Goal: Transaction & Acquisition: Purchase product/service

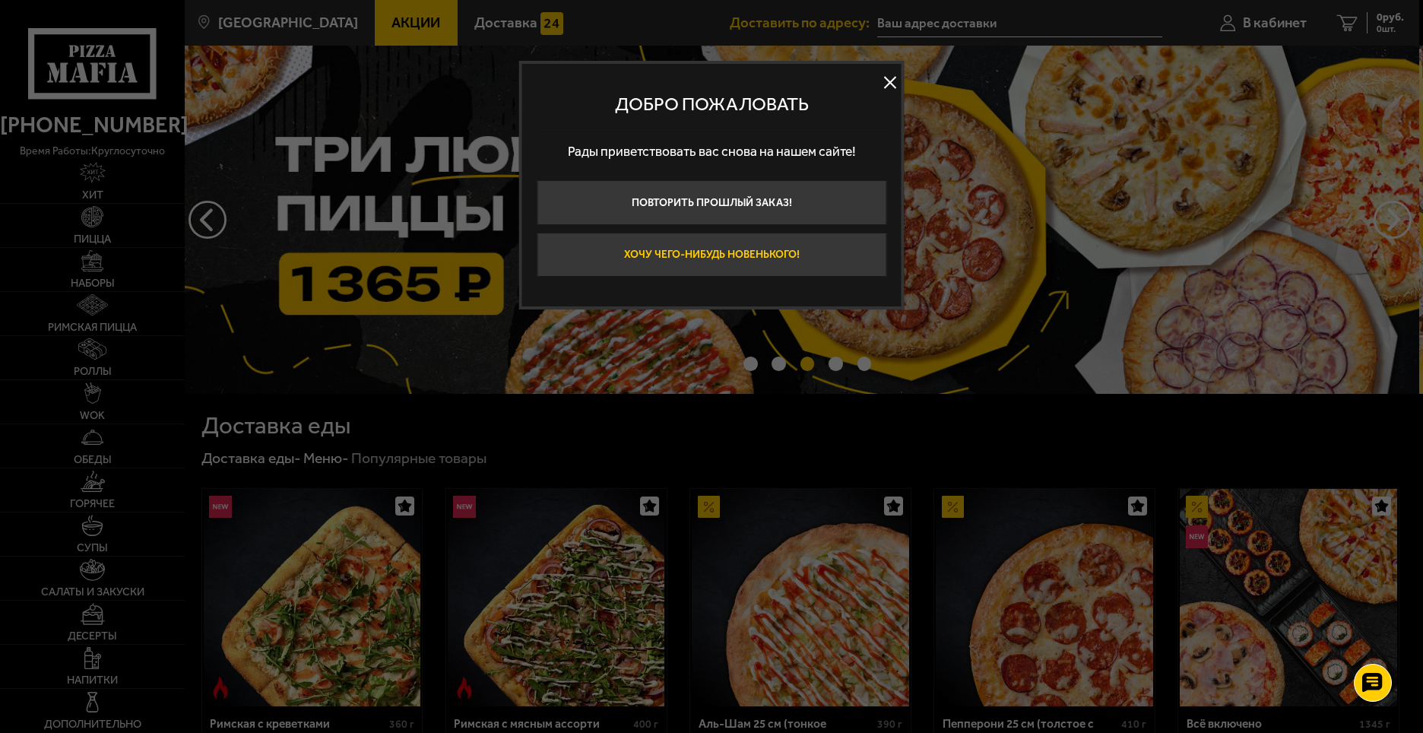
click at [721, 254] on button "Хочу чего-нибудь новенького!" at bounding box center [712, 255] width 350 height 45
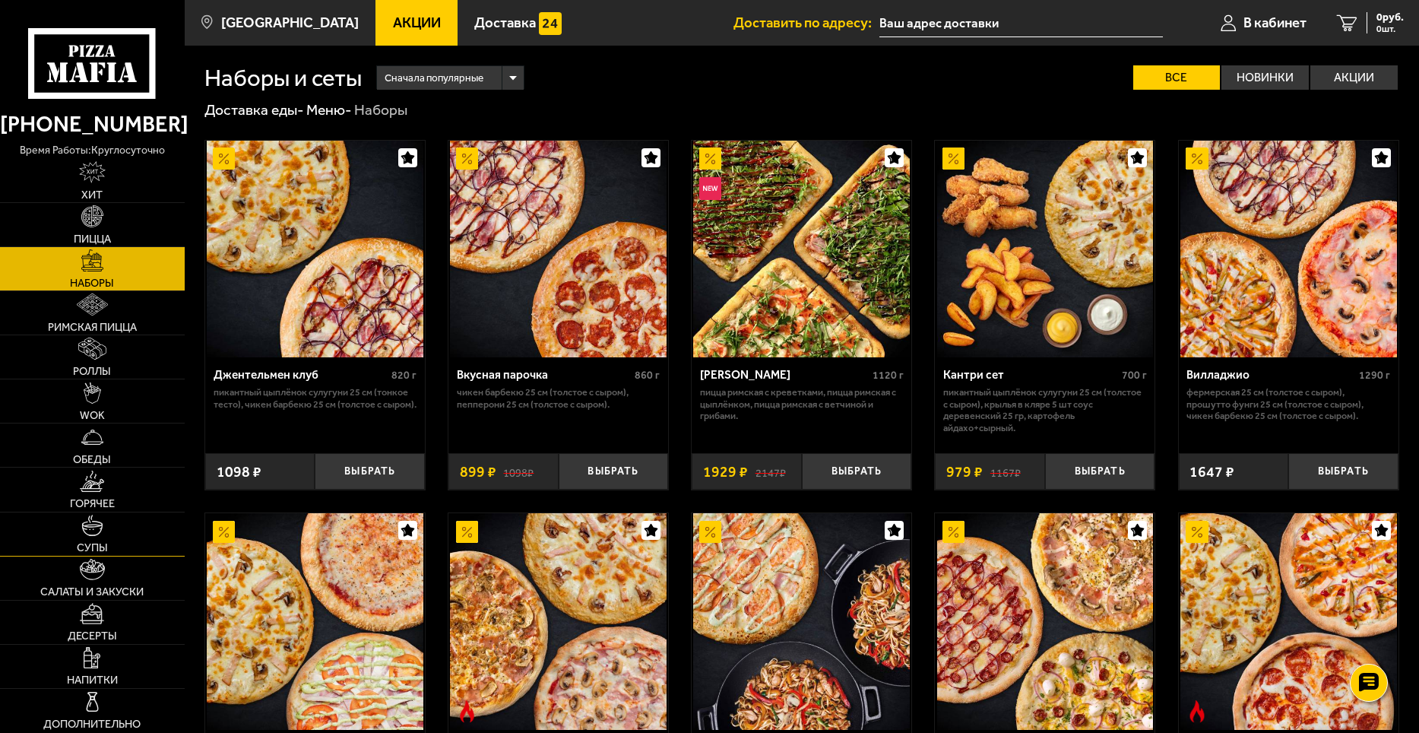
click at [96, 534] on img at bounding box center [92, 526] width 22 height 22
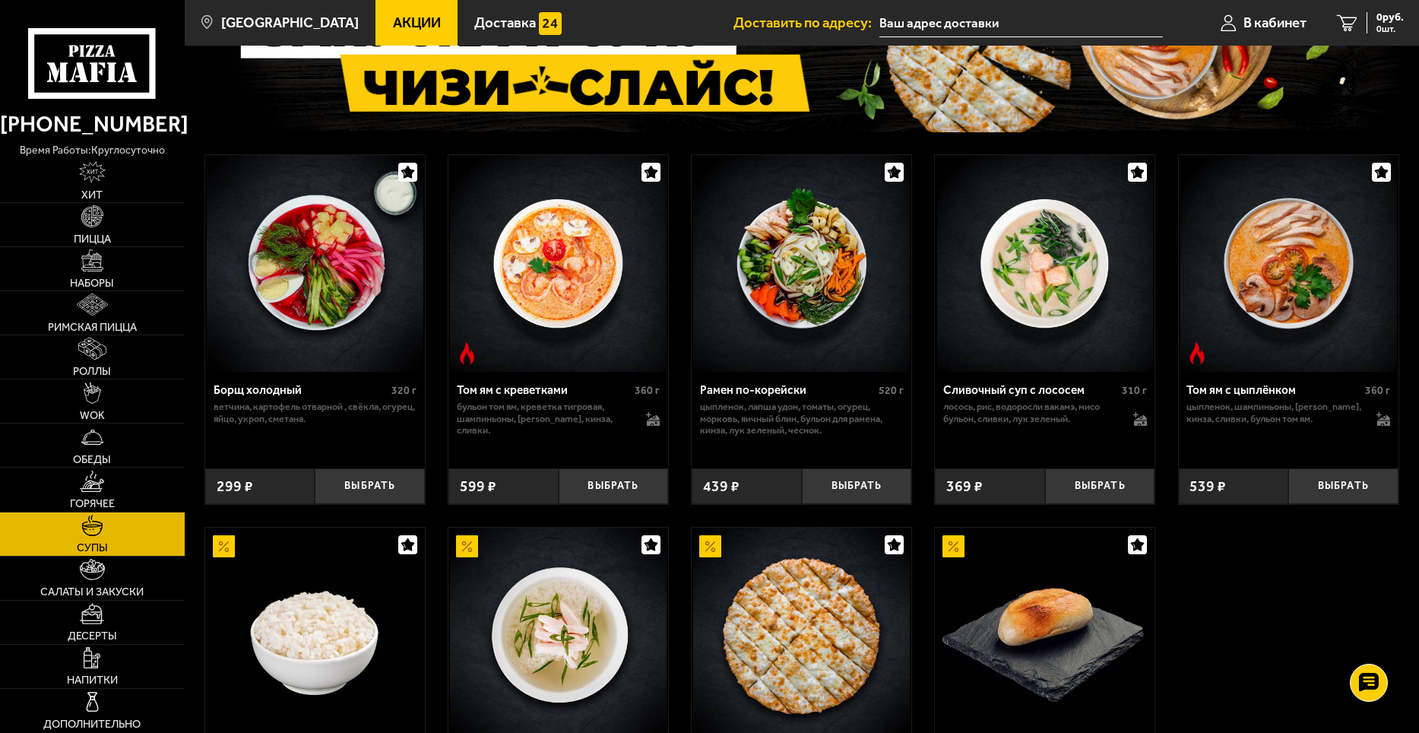
scroll to position [152, 0]
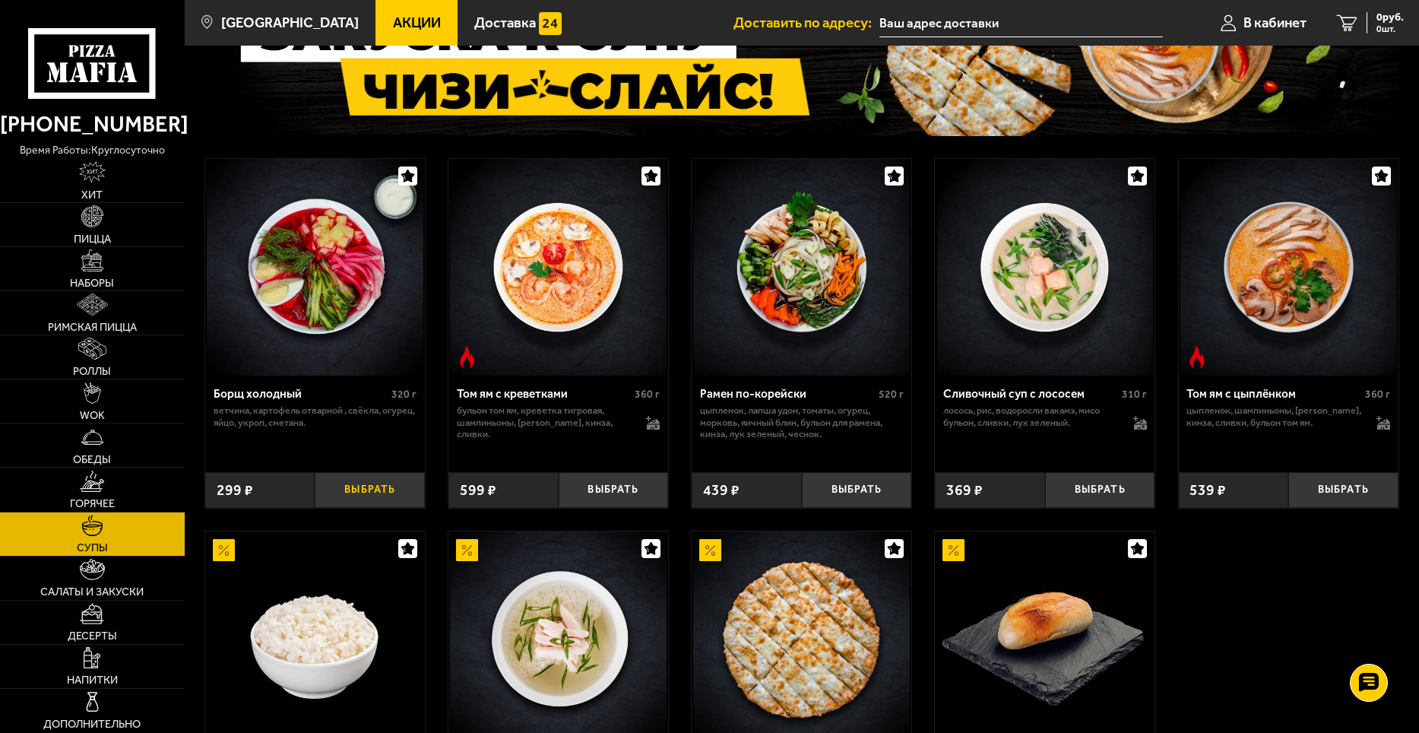
click at [379, 492] on button "Выбрать" at bounding box center [370, 490] width 110 height 36
click at [382, 485] on button "Выбрать" at bounding box center [370, 490] width 110 height 36
click at [392, 490] on button "Выбрать" at bounding box center [370, 490] width 110 height 36
click at [407, 490] on button "+" at bounding box center [406, 490] width 36 height 36
click at [89, 440] on img at bounding box center [92, 437] width 22 height 22
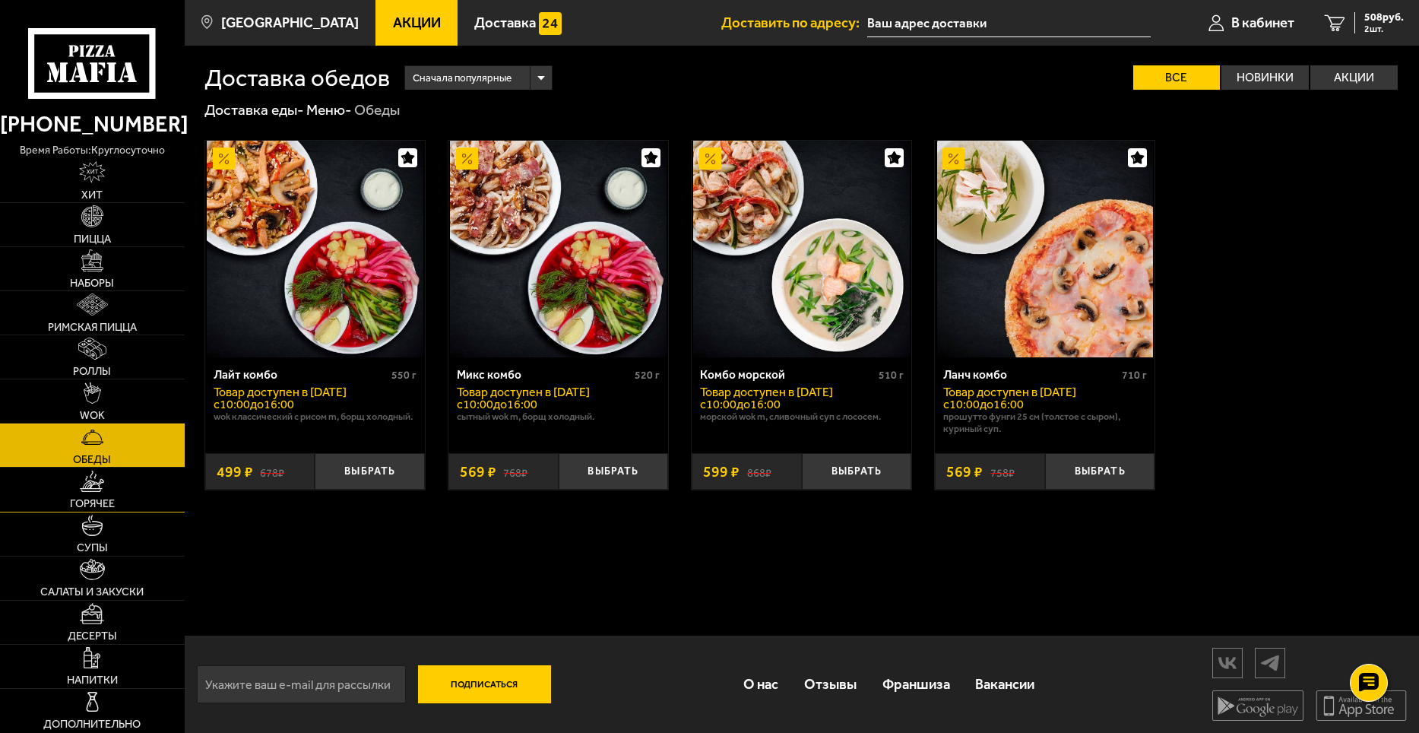
click at [93, 498] on span "Горячее" at bounding box center [92, 503] width 45 height 11
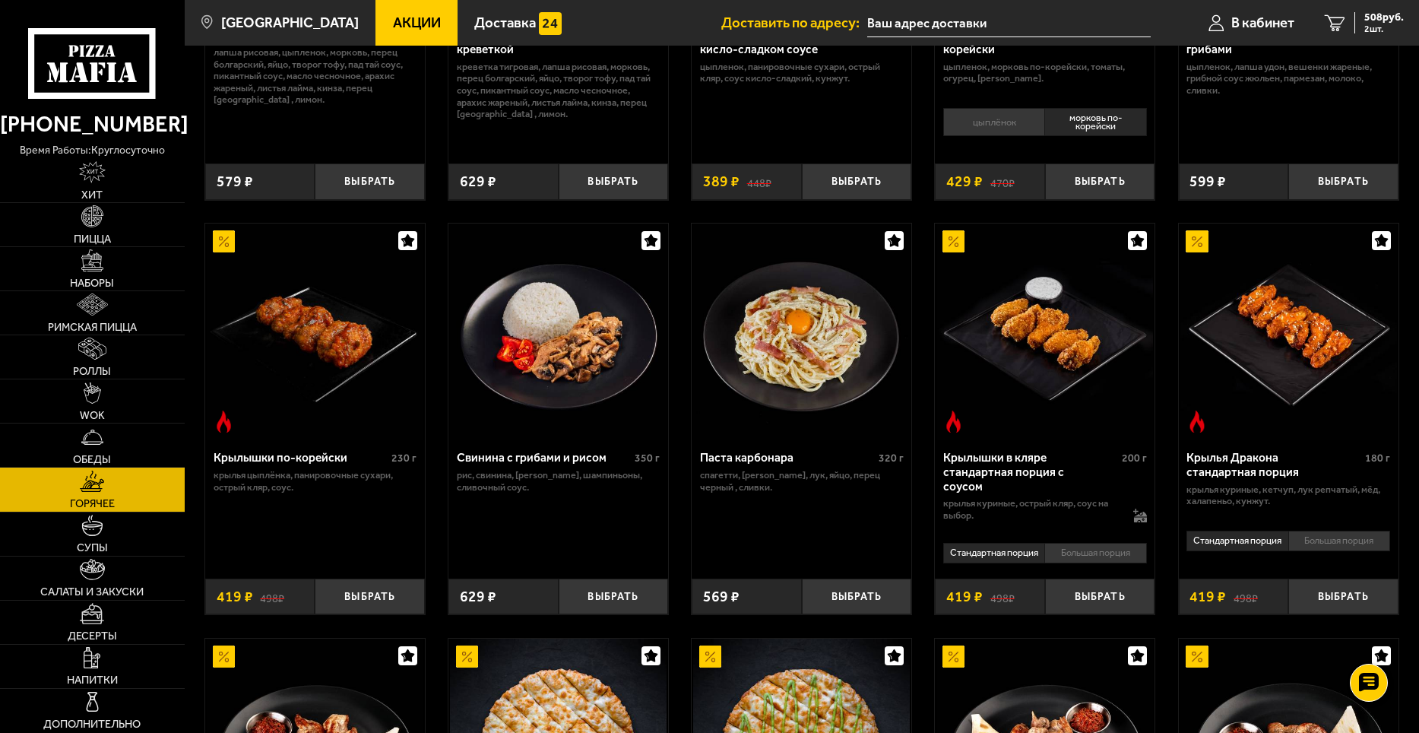
scroll to position [304, 0]
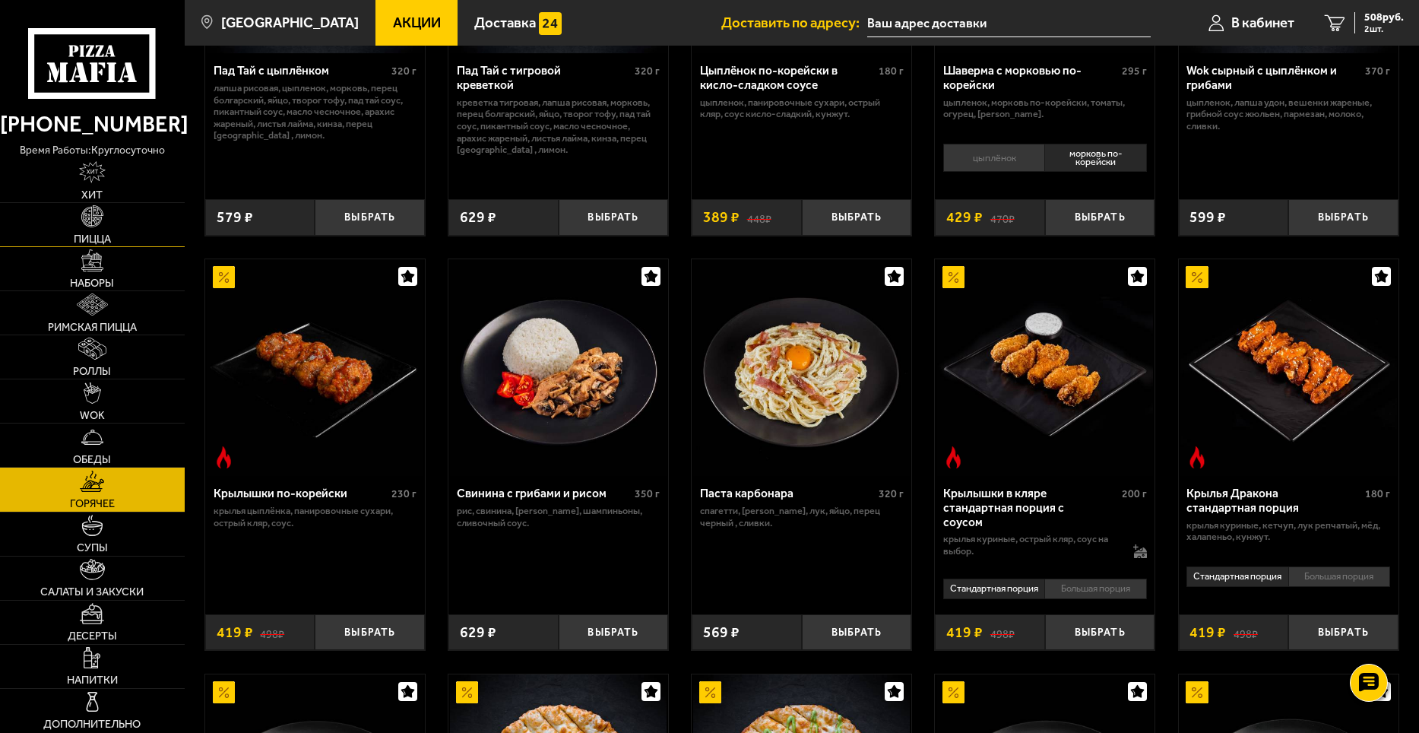
click at [101, 222] on img at bounding box center [92, 216] width 22 height 22
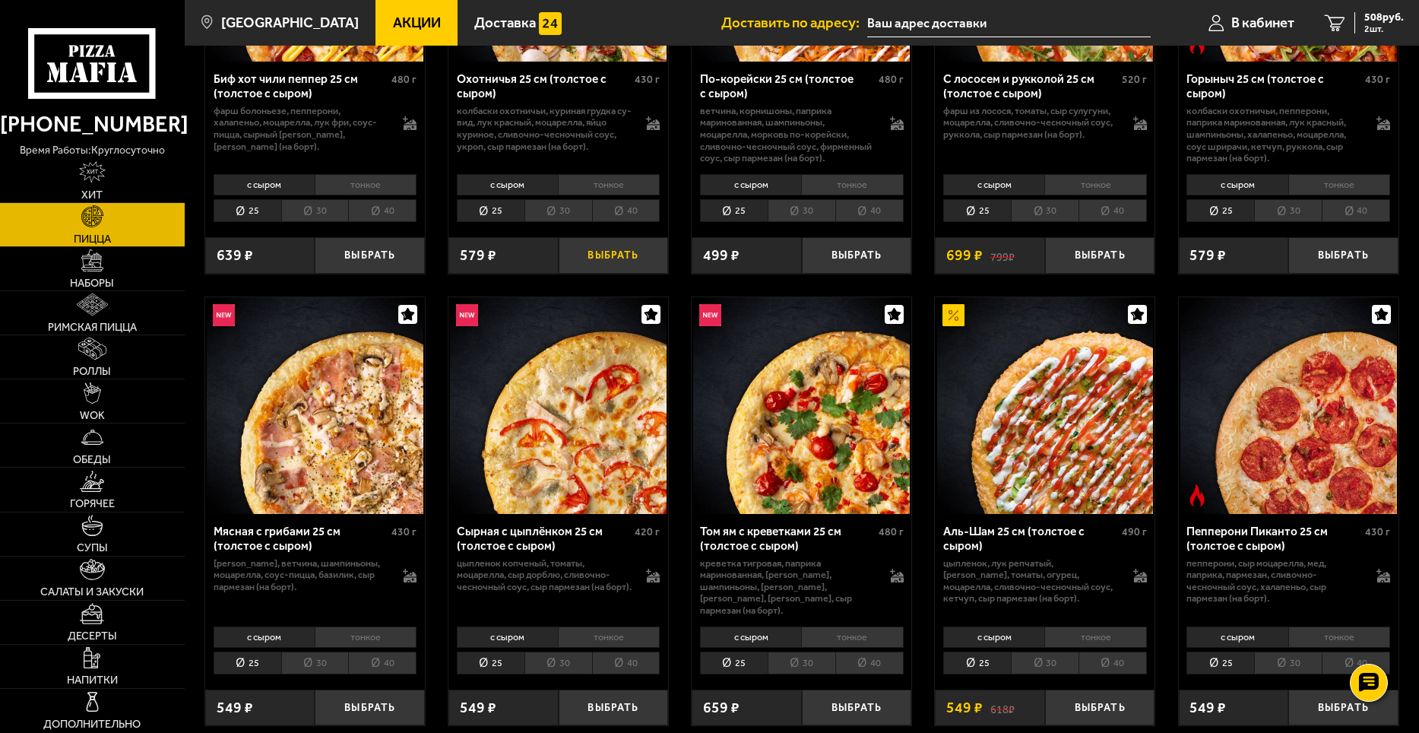
scroll to position [304, 0]
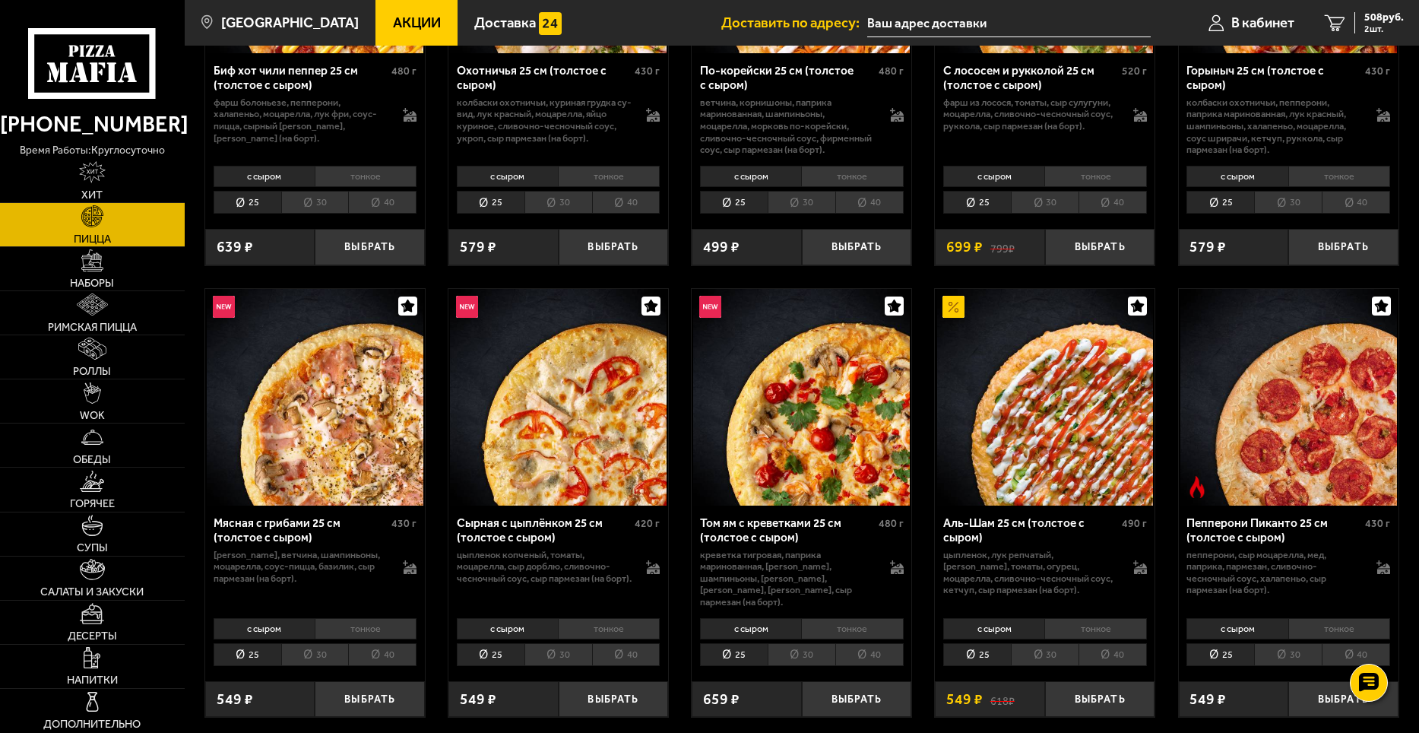
click at [611, 621] on li "тонкое" at bounding box center [609, 628] width 102 height 21
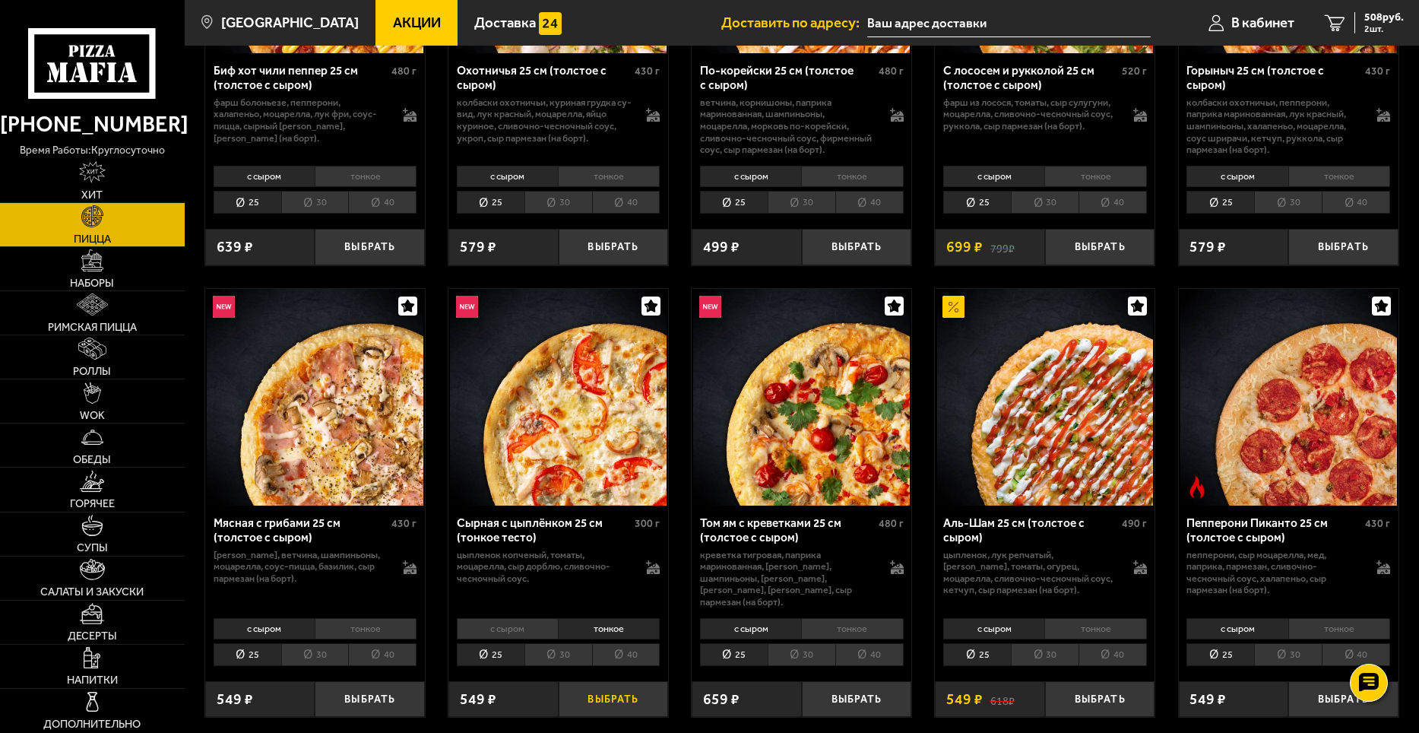
click at [601, 689] on button "Выбрать" at bounding box center [614, 699] width 110 height 36
click at [1103, 623] on li "тонкое" at bounding box center [1095, 628] width 102 height 21
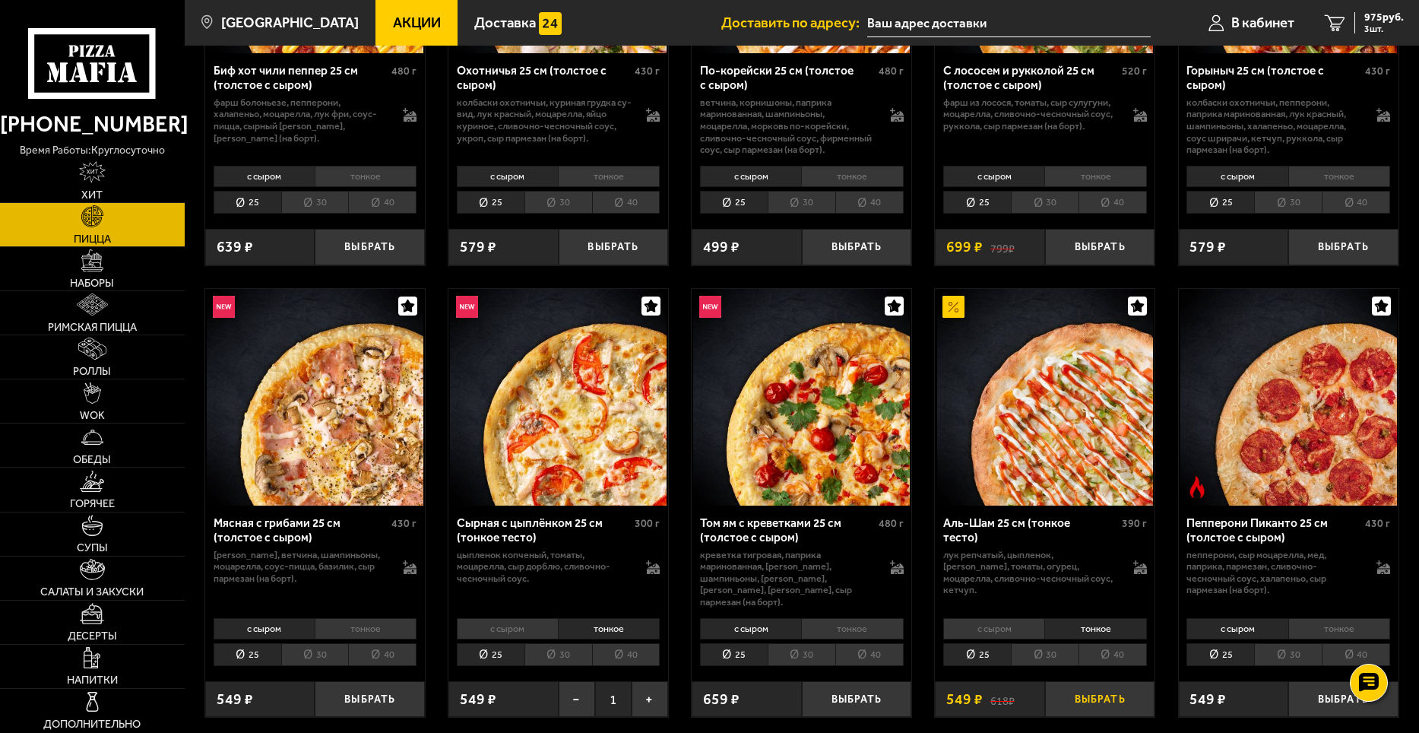
click at [1105, 688] on button "Выбрать" at bounding box center [1100, 699] width 110 height 36
click at [379, 619] on li "тонкое" at bounding box center [366, 628] width 102 height 21
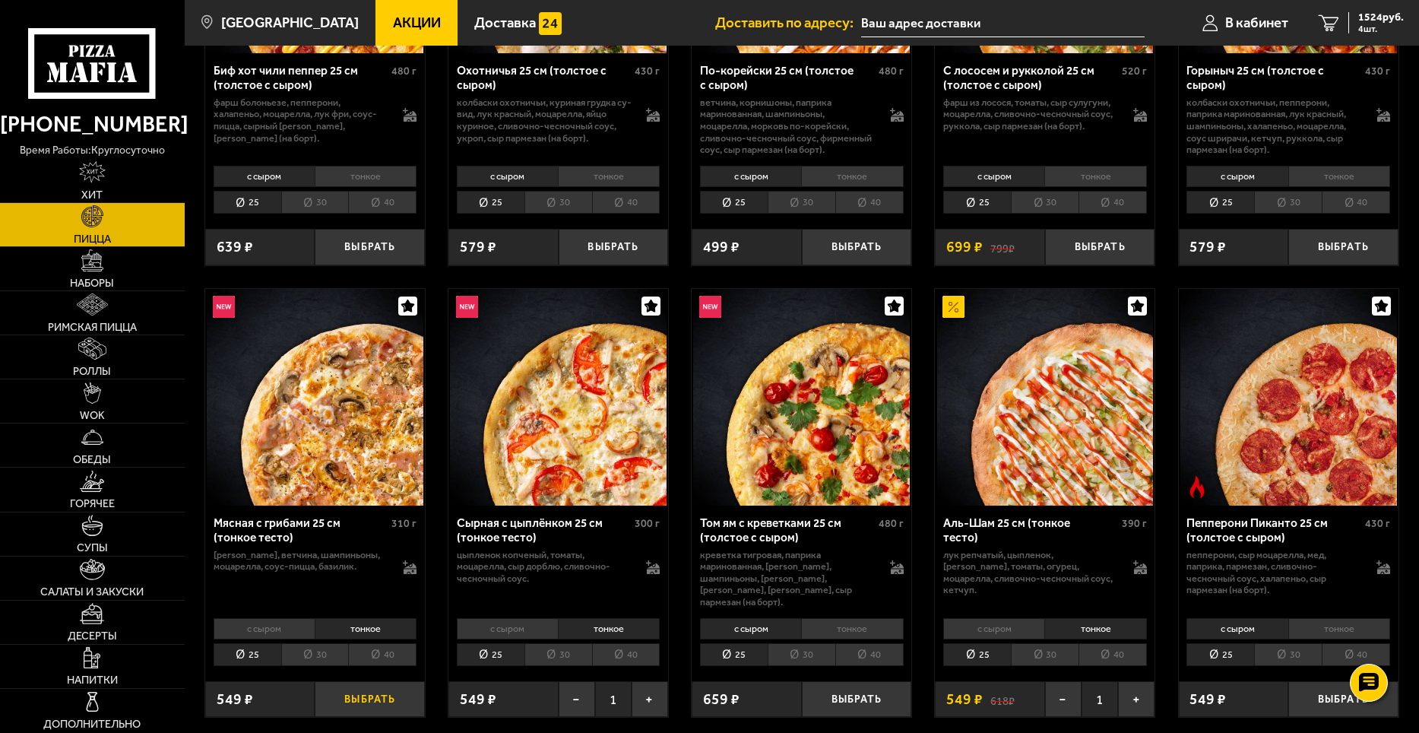
click at [383, 688] on button "Выбрать" at bounding box center [370, 699] width 110 height 36
click at [1371, 21] on span "1873 руб." at bounding box center [1381, 17] width 46 height 11
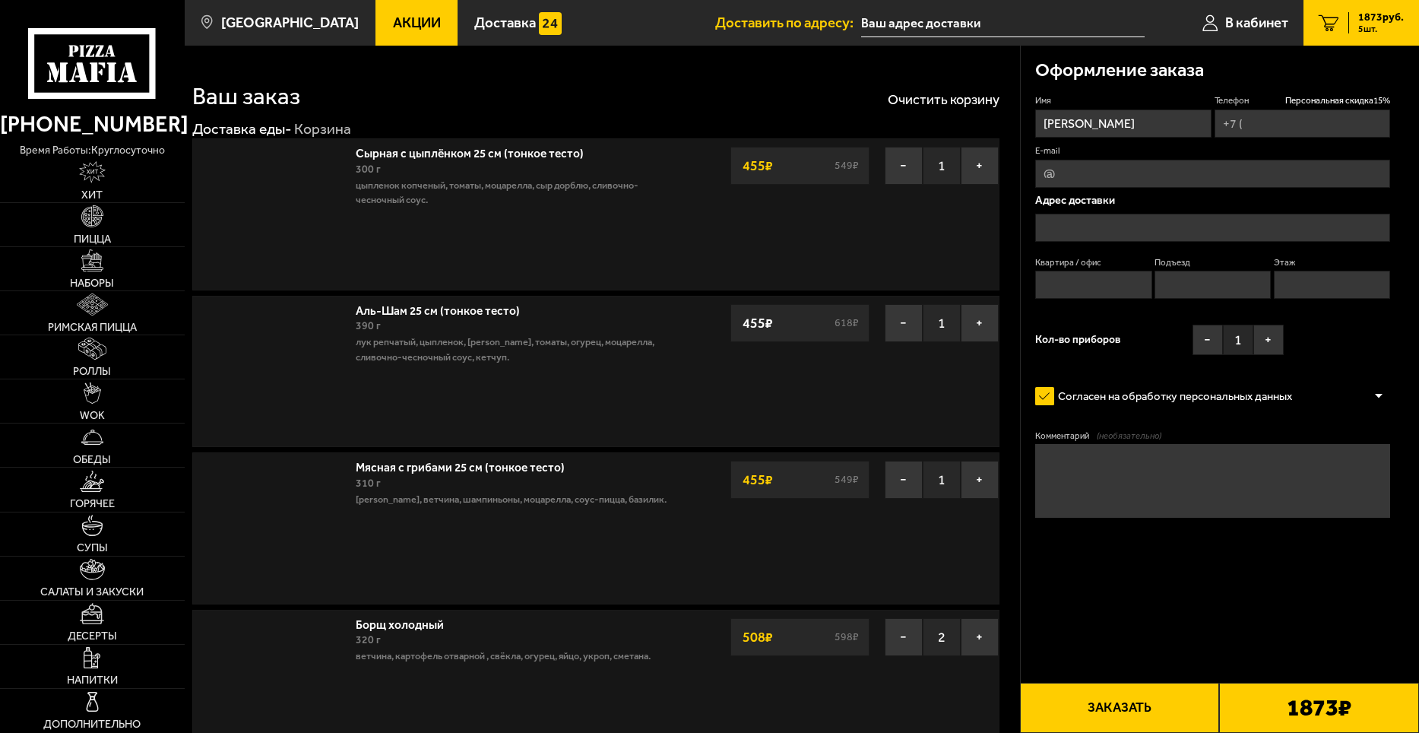
type input "[PHONE_NUMBER]"
type input "[STREET_ADDRESS]"
type input "1"
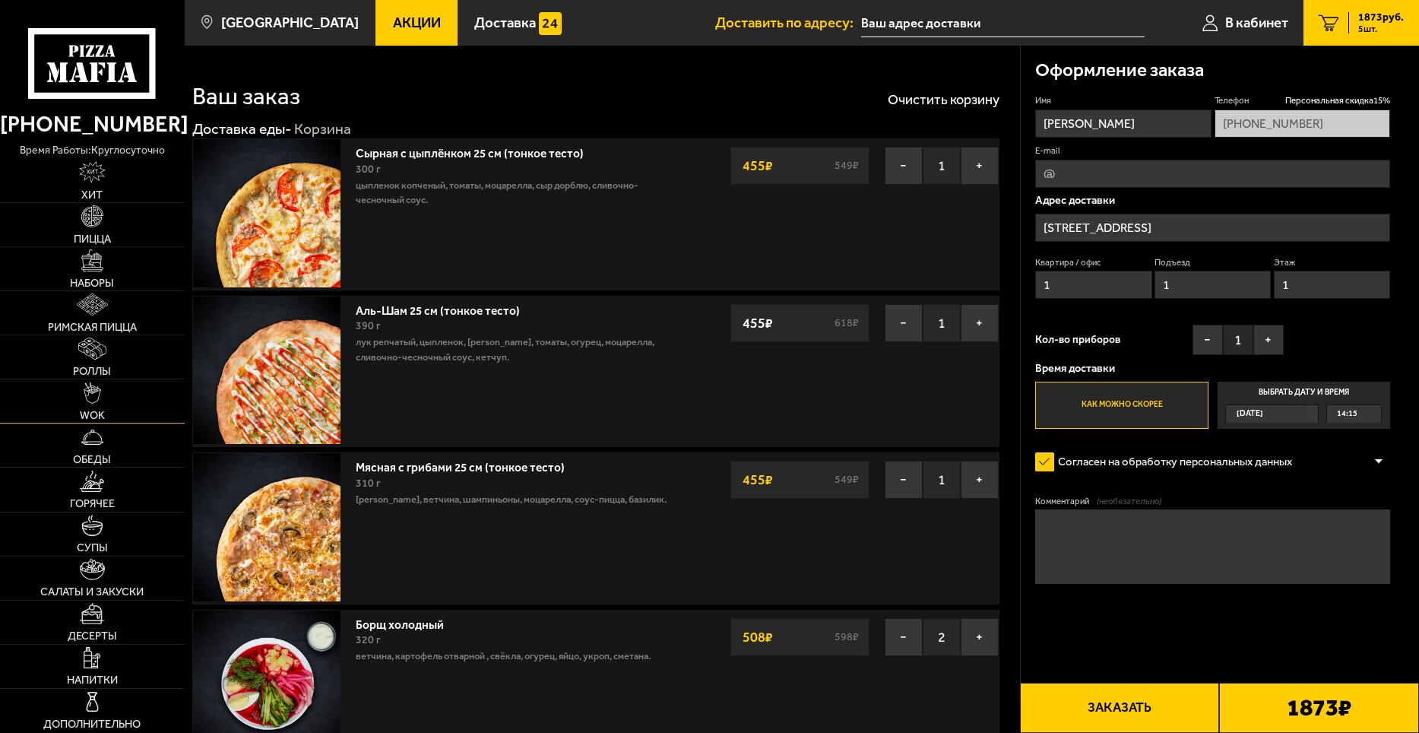
click at [99, 410] on span "WOK" at bounding box center [92, 415] width 25 height 11
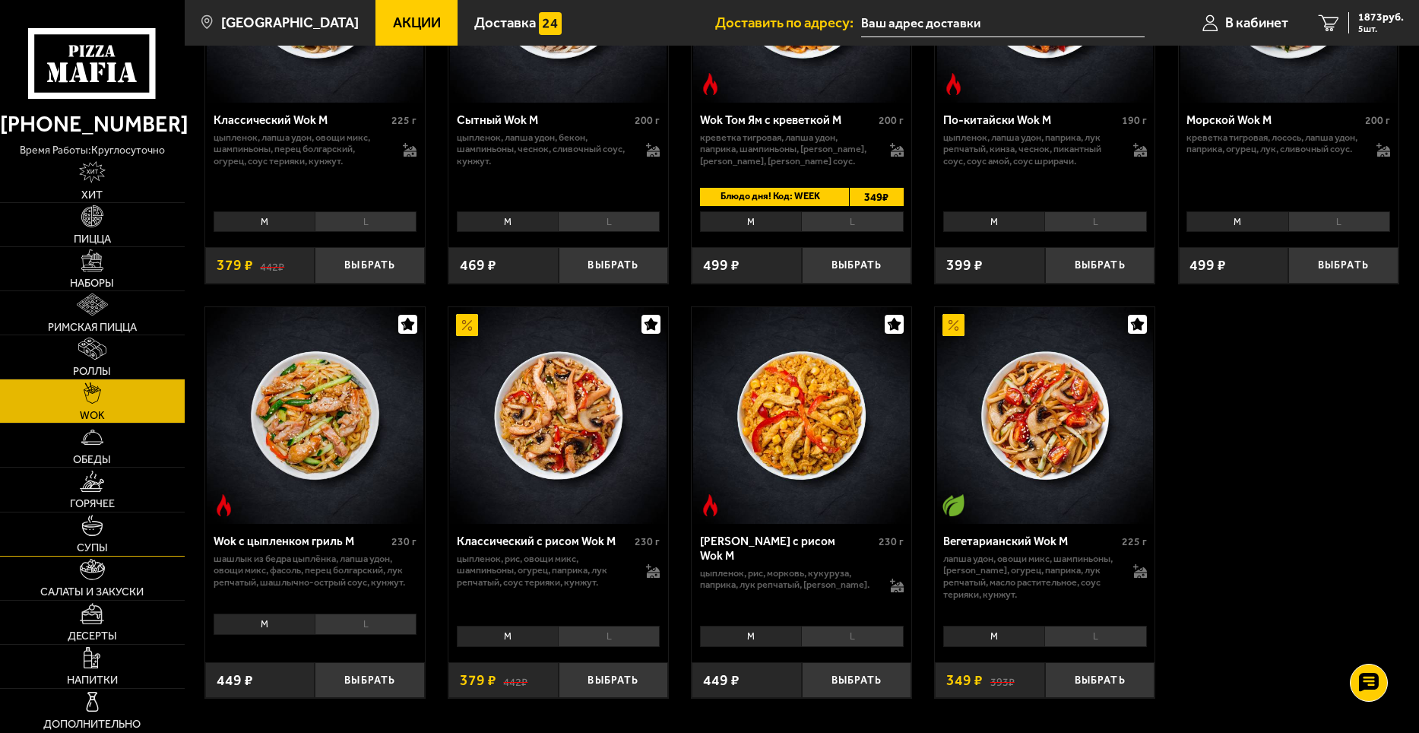
scroll to position [684, 0]
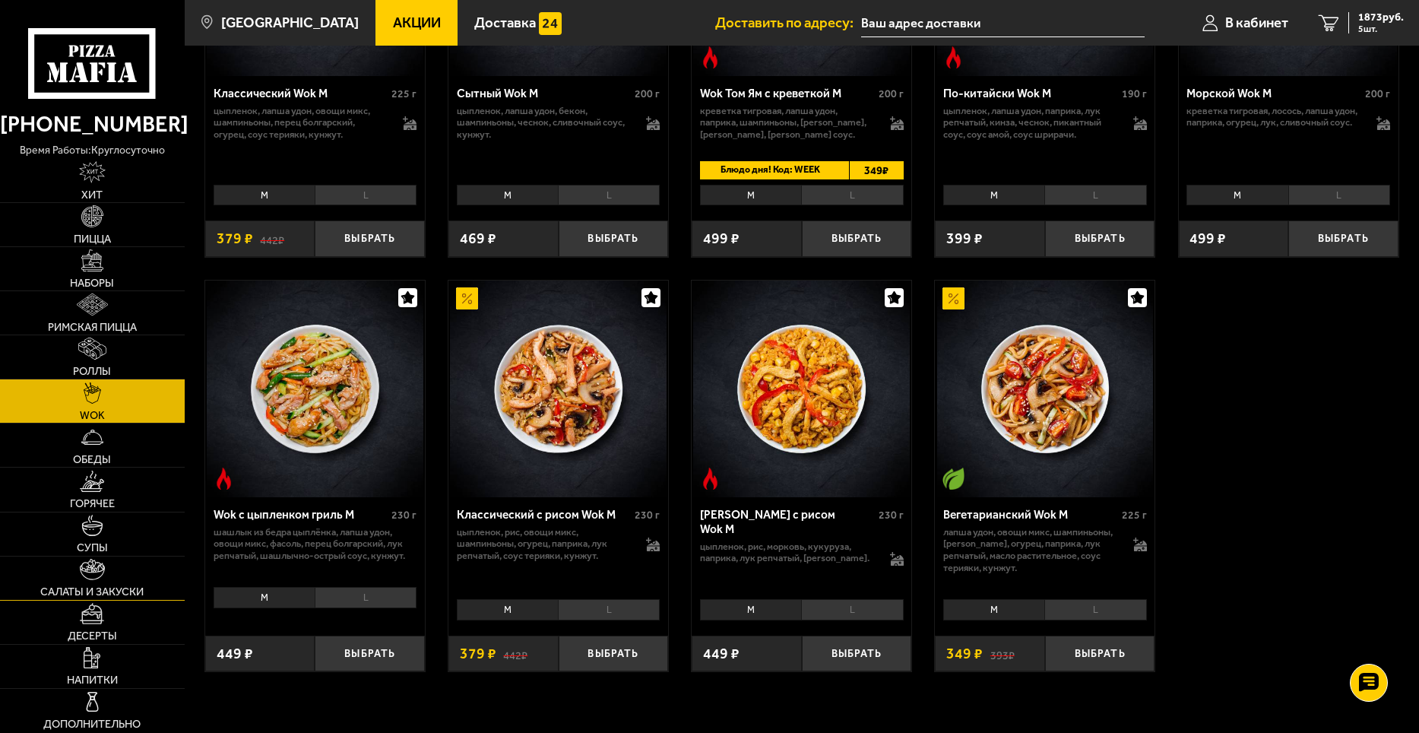
click at [87, 572] on img at bounding box center [92, 570] width 24 height 22
